Goal: Task Accomplishment & Management: Complete application form

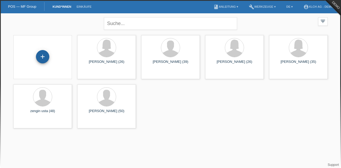
click at [42, 56] on div "+" at bounding box center [42, 56] width 13 height 13
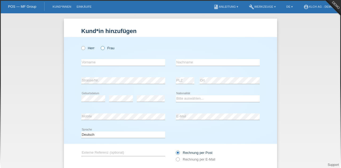
click at [109, 48] on label "Frau" at bounding box center [108, 48] width 14 height 4
click at [104, 48] on input "Frau" at bounding box center [102, 47] width 3 height 3
radio input "true"
click at [106, 65] on input "text" at bounding box center [123, 62] width 84 height 7
type input "[PERSON_NAME]"
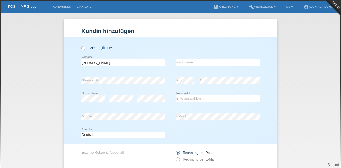
type input "meraimi"
select select "CH"
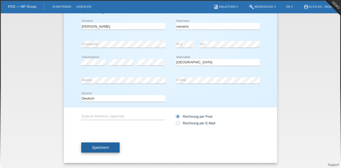
click at [94, 149] on span "Speichern" at bounding box center [100, 147] width 17 height 4
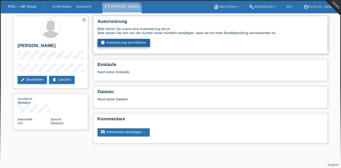
click at [131, 44] on link "assignment_turned_in Autorisierung durchführen" at bounding box center [124, 43] width 52 height 8
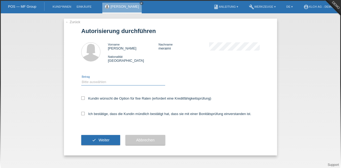
click at [125, 85] on select "Bitte auswählen CHF 1.00 - CHF 499.00 CHF 500.00 - CHF 1'999.00 CHF 2'000.00 - …" at bounding box center [123, 82] width 84 height 6
select select "3"
click at [81, 79] on select "Bitte auswählen CHF 1.00 - CHF 499.00 CHF 500.00 - CHF 1'999.00 CHF 2'000.00 - …" at bounding box center [123, 82] width 84 height 6
click at [82, 97] on icon at bounding box center [82, 97] width 3 height 3
click at [82, 97] on input "Kundin wünscht die Option für fixe Raten (erfordert eine Kreditfähigkeitsprüfun…" at bounding box center [82, 97] width 3 height 3
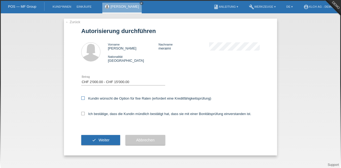
checkbox input "true"
click at [83, 113] on icon at bounding box center [82, 113] width 3 height 3
click at [83, 113] on input "Ich bestätige, dass die Kundin mündlich bestätigt hat, dass sie mit einer Bonit…" at bounding box center [82, 113] width 3 height 3
checkbox input "true"
click at [92, 137] on button "check Weiter" at bounding box center [100, 140] width 39 height 10
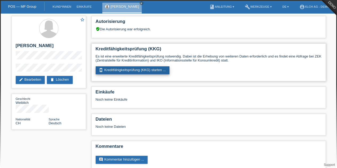
click at [130, 69] on link "perm_device_information Kreditfähigkeitsprüfung (KKG) starten ..." at bounding box center [133, 70] width 74 height 8
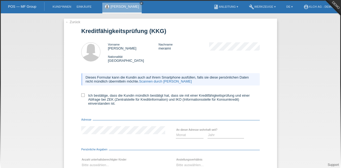
click at [139, 80] on link "Scannen durch [PERSON_NAME]" at bounding box center [165, 81] width 53 height 4
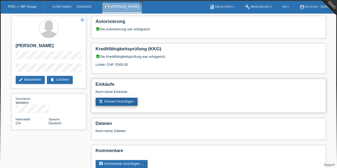
click at [122, 101] on link "add_shopping_cart Einkauf hinzufügen" at bounding box center [117, 102] width 42 height 8
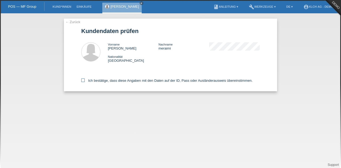
click at [81, 80] on icon at bounding box center [82, 80] width 3 height 3
click at [81, 80] on input "Ich bestätige, dass diese Angaben mit den Daten auf der ID, Pass oder Ausländer…" at bounding box center [82, 80] width 3 height 3
checkbox input "true"
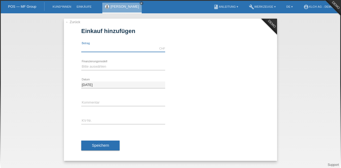
click at [102, 47] on input "text" at bounding box center [123, 48] width 84 height 7
type input "1000.00"
click at [107, 66] on select "Bitte auswählen Kauf auf Rechnung mit Teilzahlungsoption Fixe Raten - Zinsübern…" at bounding box center [123, 66] width 84 height 6
